Goal: Use online tool/utility: Use online tool/utility

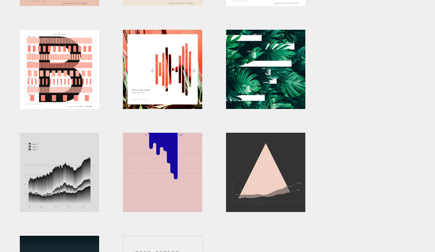
scroll to position [355, 0]
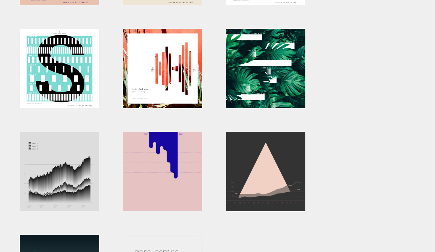
click at [65, 60] on div at bounding box center [59, 68] width 79 height 79
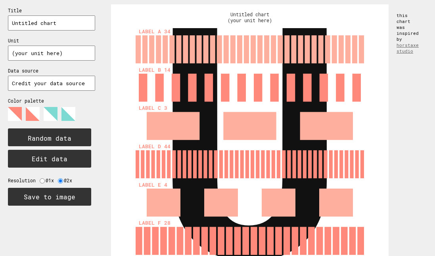
scroll to position [26, 0]
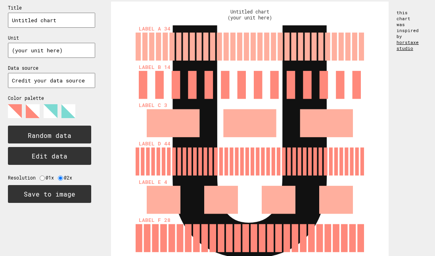
click at [404, 40] on link "horstaxe studio" at bounding box center [408, 45] width 22 height 12
click at [59, 81] on input "text" at bounding box center [51, 80] width 87 height 15
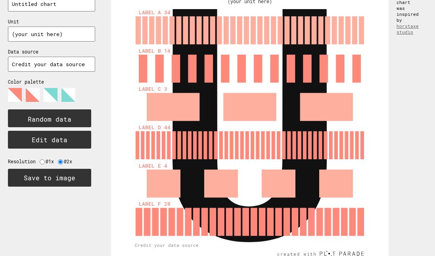
scroll to position [57, 0]
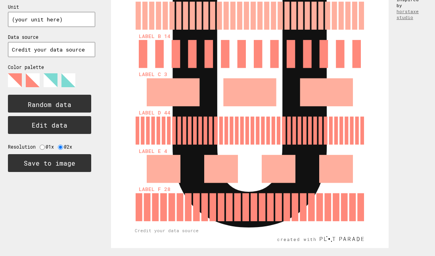
click at [40, 146] on input "radio" at bounding box center [42, 147] width 5 height 5
radio input "true"
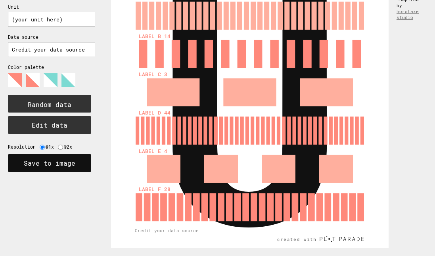
click at [44, 164] on button "Save to image" at bounding box center [49, 163] width 83 height 18
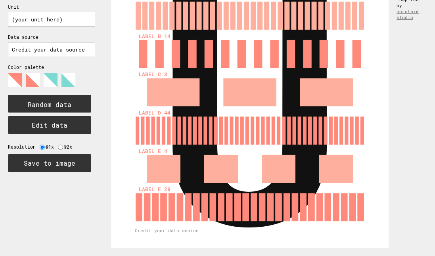
scroll to position [0, 0]
